Goal: Task Accomplishment & Management: Manage account settings

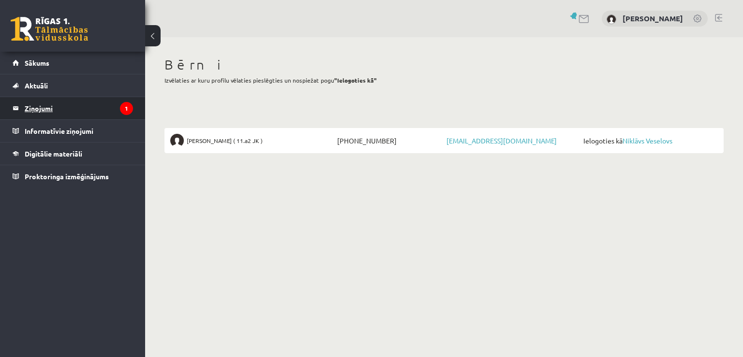
click at [37, 112] on legend "Ziņojumi 1" at bounding box center [79, 108] width 108 height 22
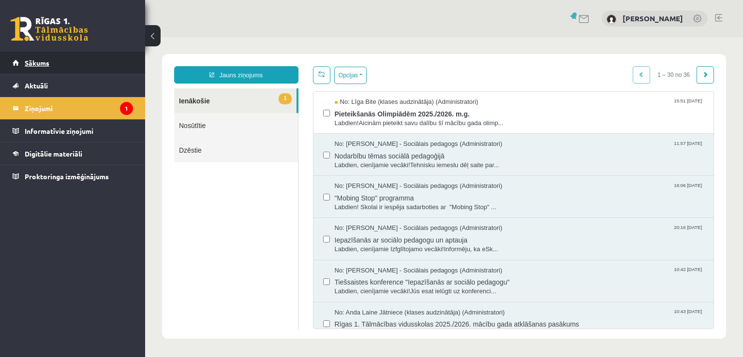
click at [31, 59] on link "Sākums" at bounding box center [73, 63] width 120 height 22
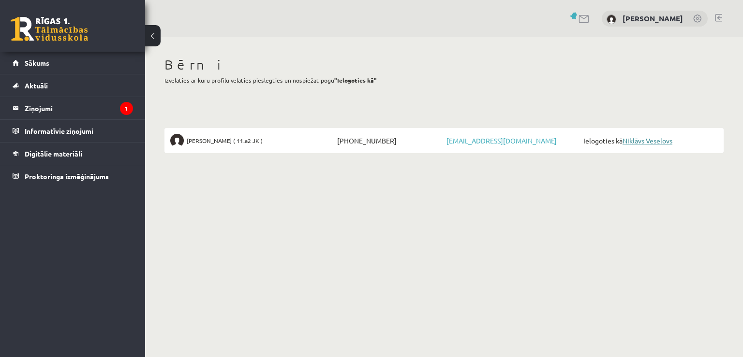
click at [672, 142] on link "Niklāvs Veselovs" at bounding box center [647, 140] width 50 height 9
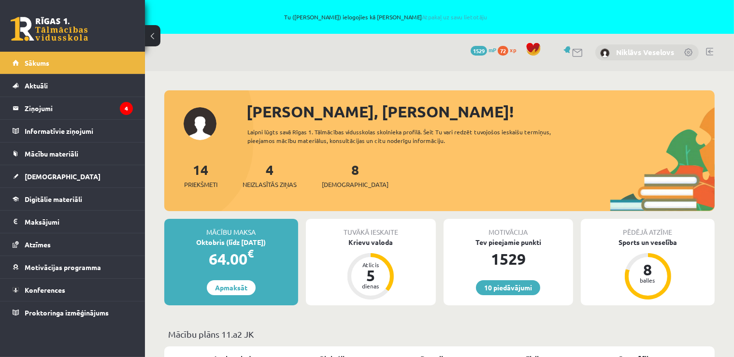
click at [655, 51] on link "Niklāvs Veselovs" at bounding box center [645, 52] width 58 height 10
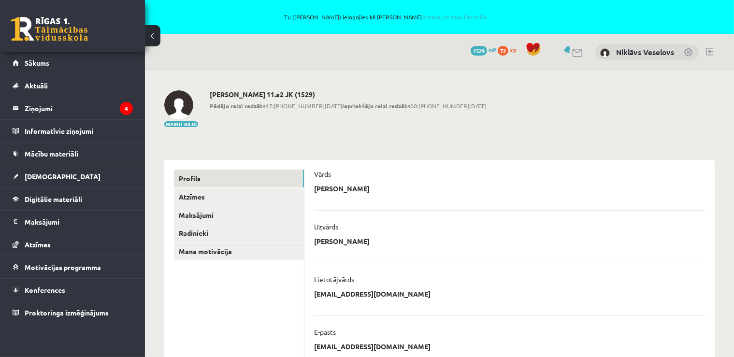
click at [707, 48] on link at bounding box center [709, 52] width 7 height 8
